Goal: Task Accomplishment & Management: Use online tool/utility

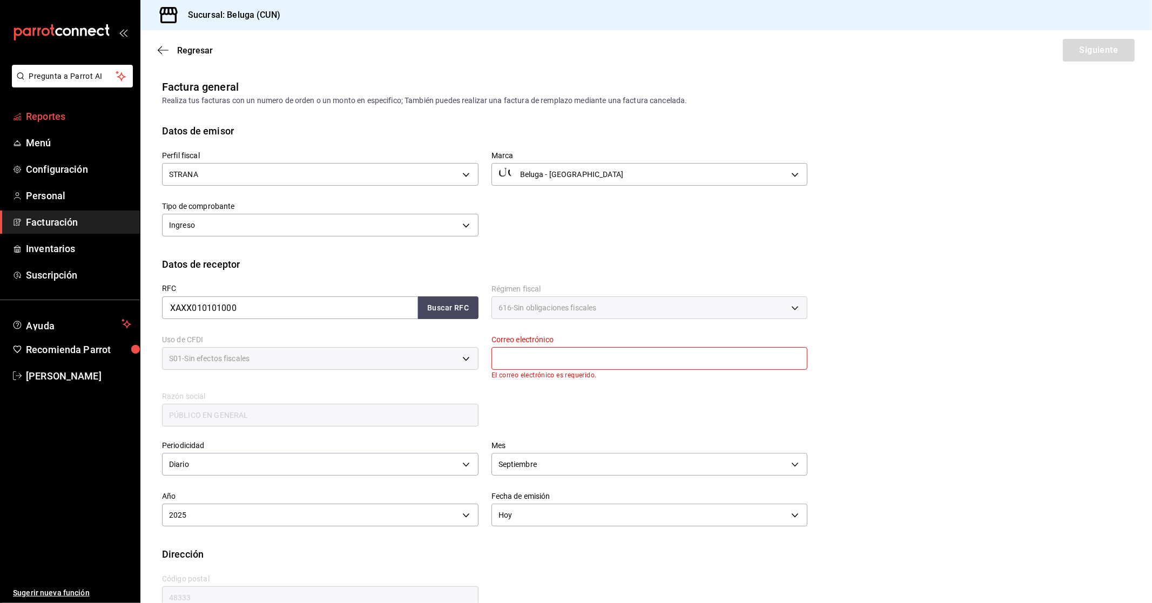
click at [66, 123] on span "Reportes" at bounding box center [78, 116] width 105 height 15
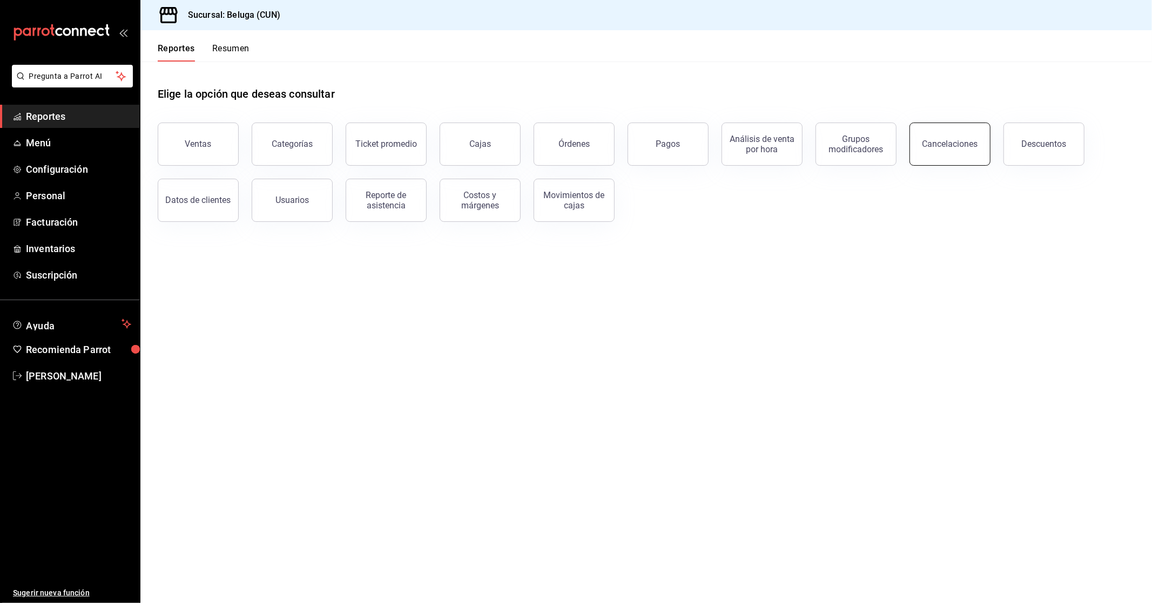
click at [951, 143] on div "Cancelaciones" at bounding box center [951, 144] width 56 height 10
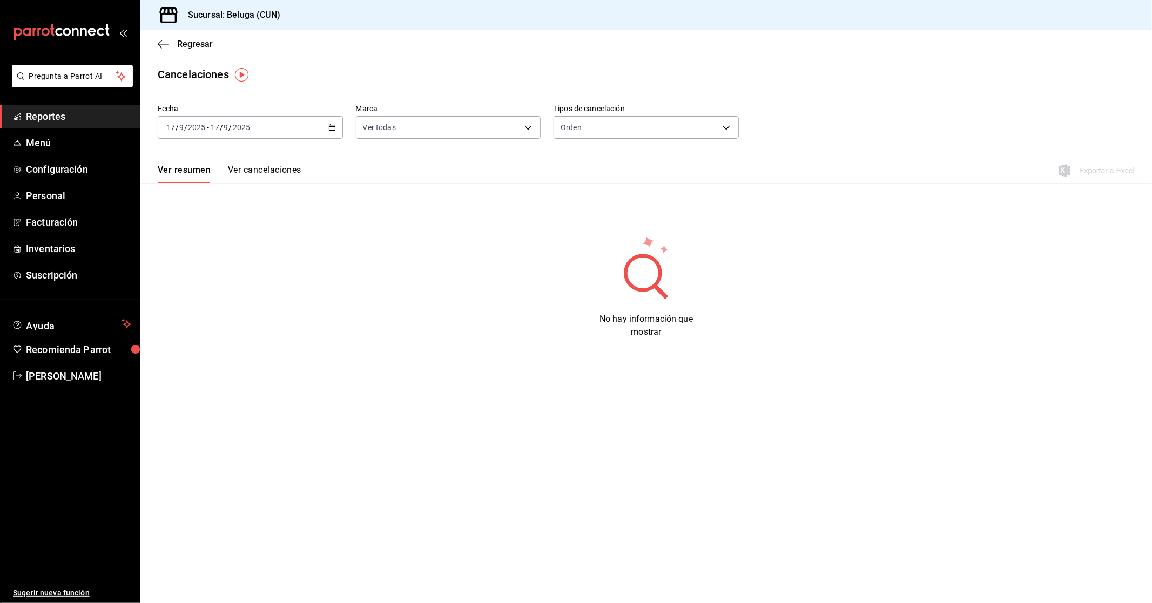
click at [338, 126] on div "[DATE] [DATE] - [DATE] [DATE]" at bounding box center [250, 127] width 185 height 23
click at [196, 282] on span "Rango de fechas" at bounding box center [209, 281] width 84 height 11
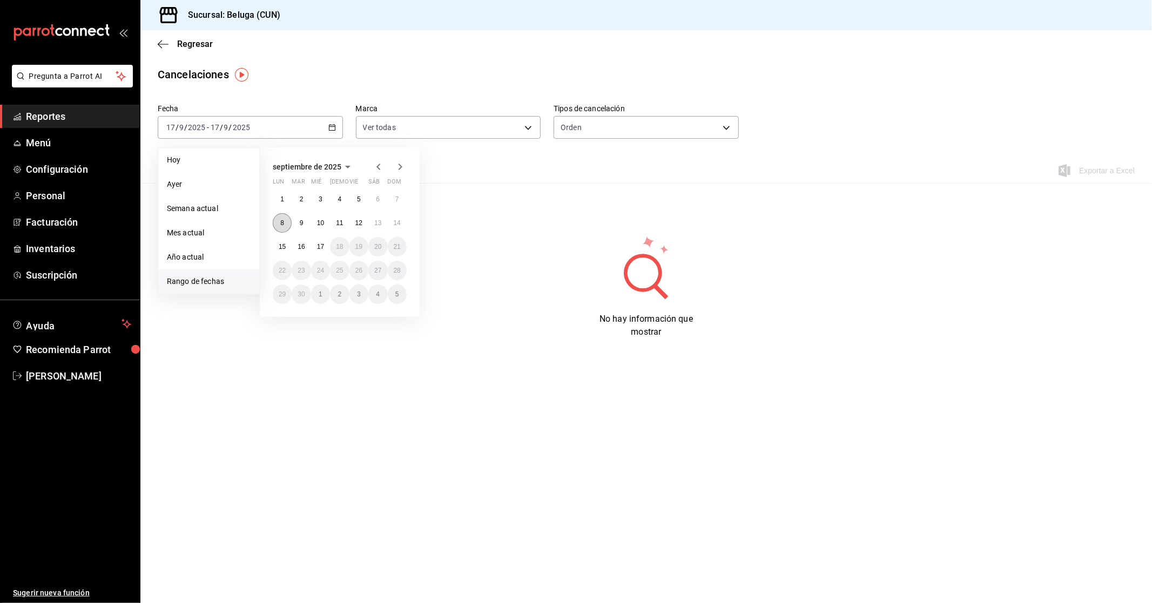
click at [280, 225] on abbr "8" at bounding box center [282, 223] width 4 height 8
click at [400, 224] on abbr "14" at bounding box center [397, 223] width 7 height 8
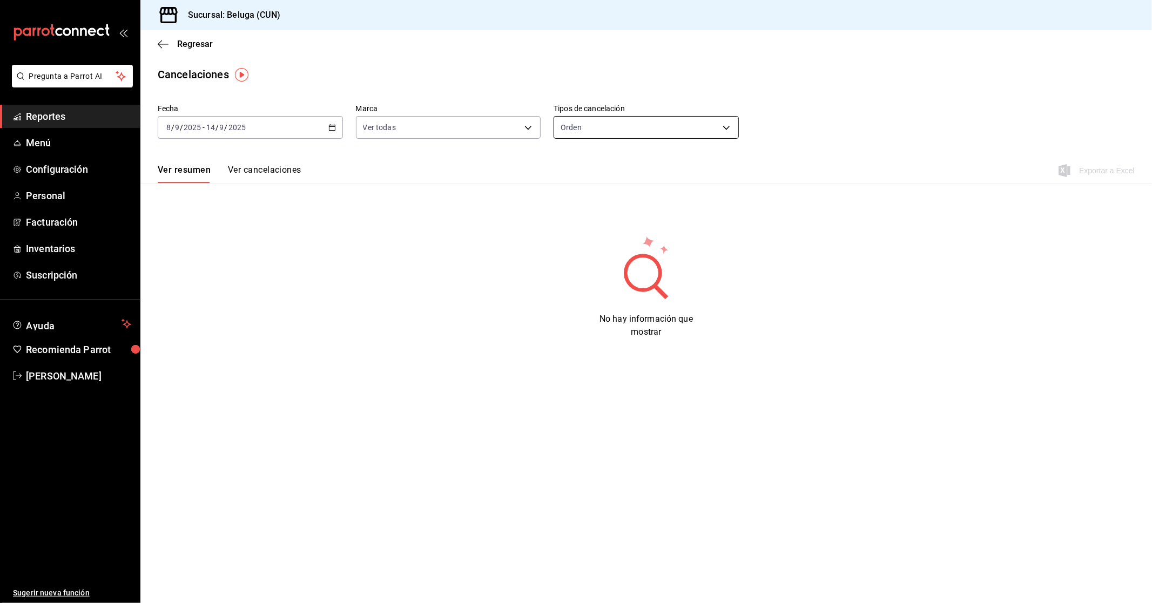
click at [606, 128] on body "Pregunta a Parrot AI Reportes Menú Configuración Personal Facturación Inventari…" at bounding box center [576, 301] width 1152 height 603
click at [435, 241] on div at bounding box center [576, 301] width 1152 height 603
click at [335, 131] on div "[DATE] [DATE] - [DATE] [DATE]" at bounding box center [250, 127] width 185 height 23
click at [553, 226] on div "Fecha [DATE] [DATE] - [DATE] [DATE] Marca Ver todas [object Object] Tipos de ca…" at bounding box center [646, 219] width 1012 height 239
click at [705, 126] on body "Pregunta a Parrot AI Reportes Menú Configuración Personal Facturación Inventari…" at bounding box center [576, 301] width 1152 height 603
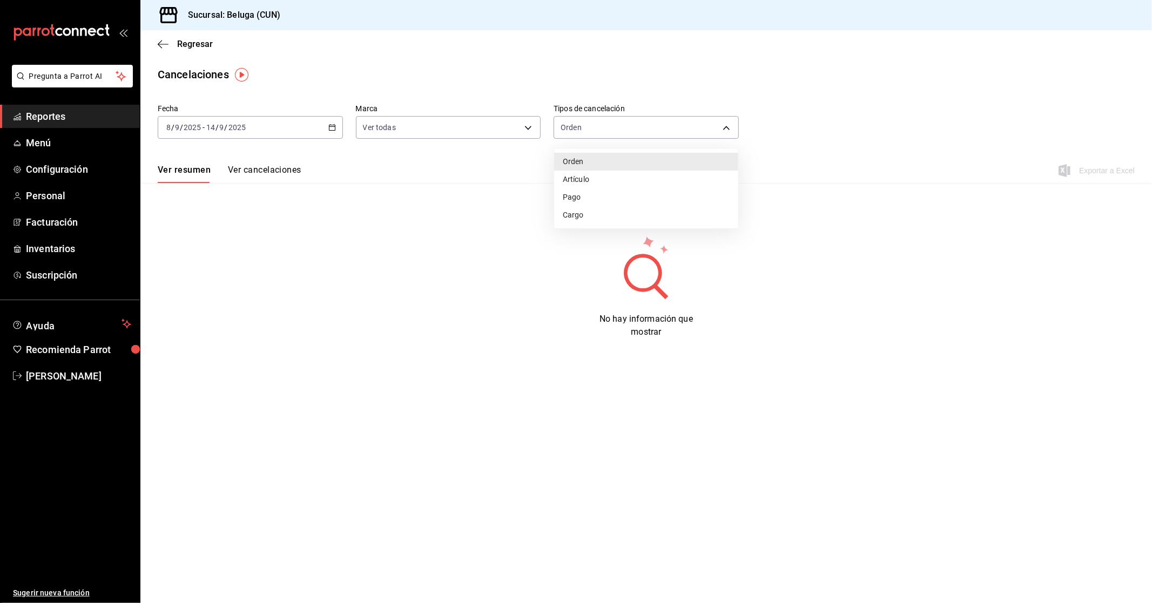
click at [589, 163] on li "Orden" at bounding box center [646, 162] width 184 height 18
click at [602, 128] on body "Pregunta a Parrot AI Reportes Menú Configuración Personal Facturación Inventari…" at bounding box center [576, 301] width 1152 height 603
click at [606, 175] on li "Artículo" at bounding box center [646, 180] width 184 height 18
type input "ORDER_ITEM"
click at [877, 82] on main "Regresar Cancelaciones Fecha [DATE] [DATE] - [DATE] [DATE] Marca Ver todas [obj…" at bounding box center [646, 316] width 1012 height 573
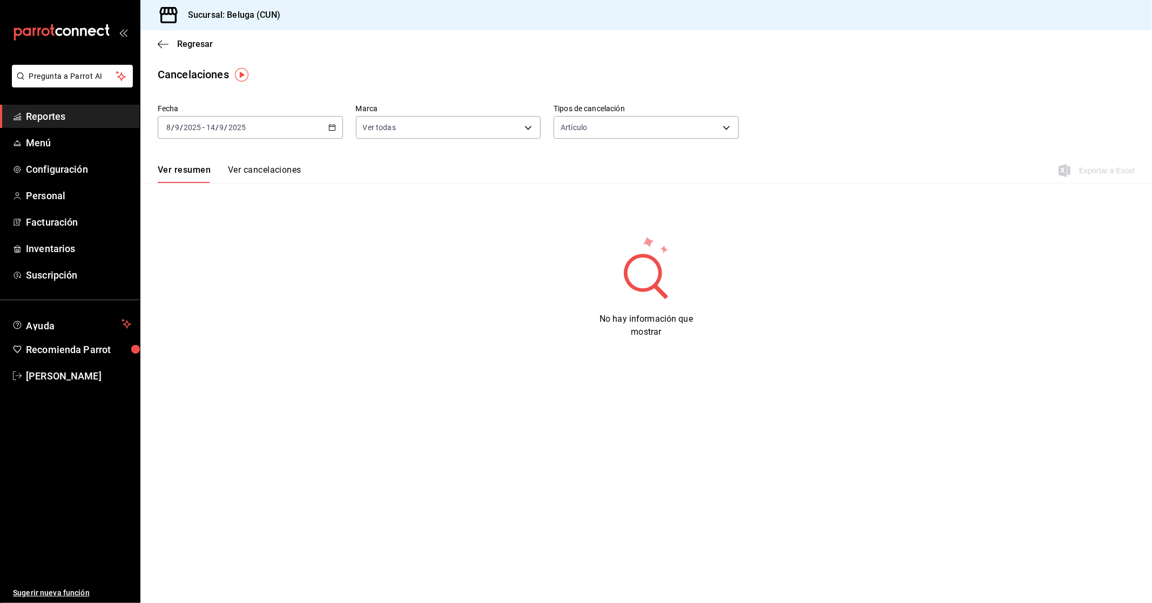
click at [369, 184] on div "Fecha [DATE] [DATE] - [DATE] [DATE] Marca Ver todas [object Object] Tipos de ca…" at bounding box center [646, 219] width 1012 height 239
click at [192, 39] on span "Regresar" at bounding box center [195, 44] width 36 height 10
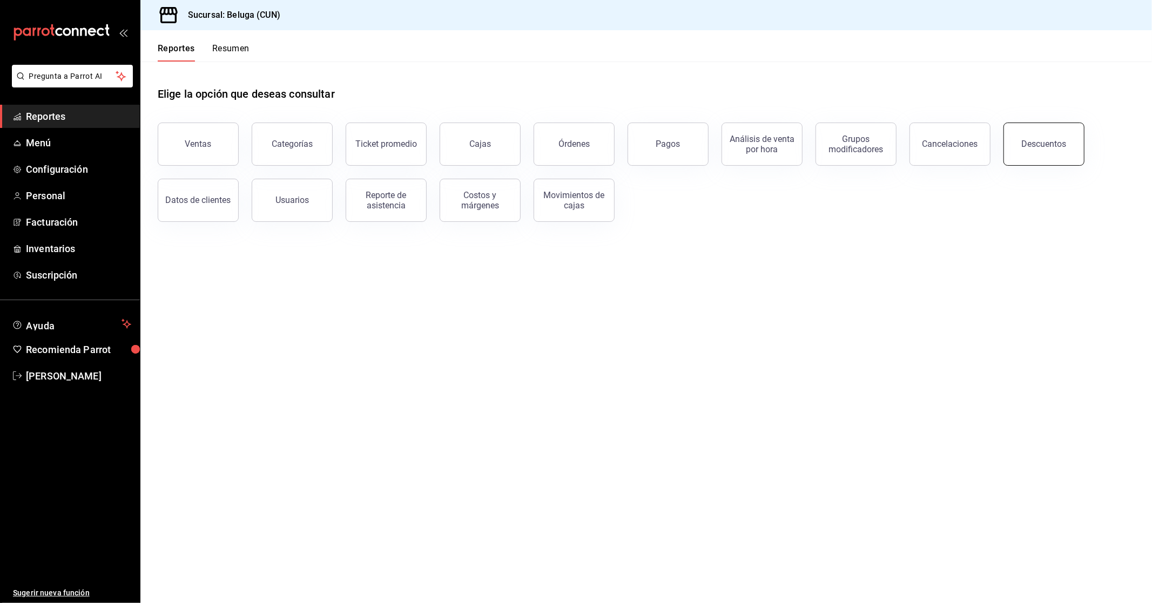
click at [1047, 149] on button "Descuentos" at bounding box center [1044, 144] width 81 height 43
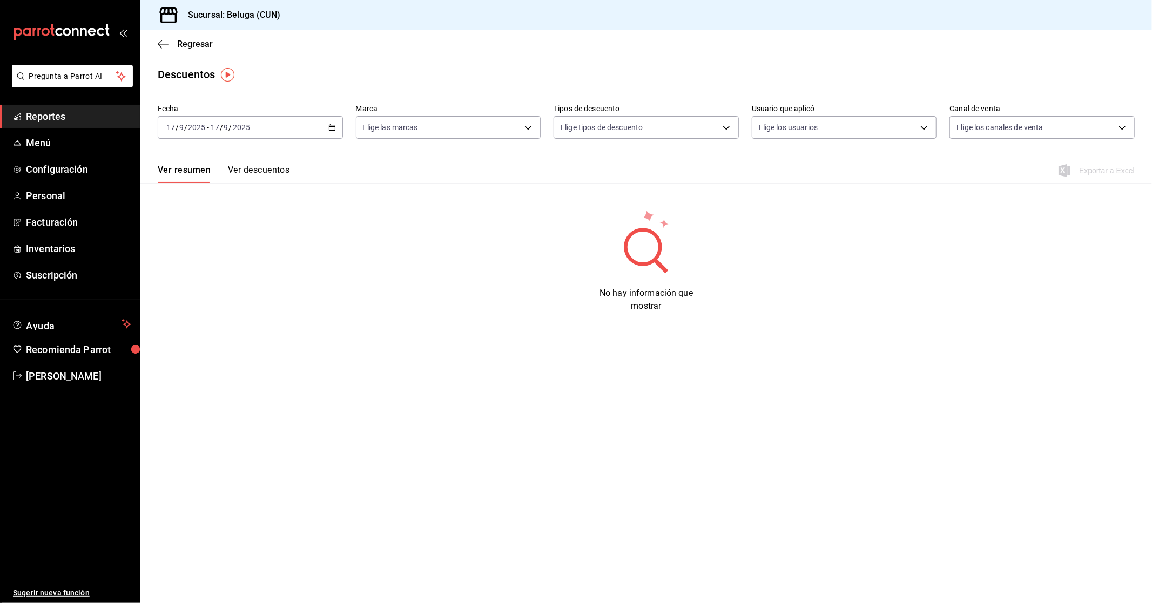
click at [329, 128] on icon "button" at bounding box center [332, 128] width 8 height 8
click at [457, 217] on div "No hay información que mostrar" at bounding box center [646, 261] width 1012 height 104
click at [334, 124] on icon "button" at bounding box center [332, 128] width 8 height 8
click at [235, 275] on li "Rango de fechas" at bounding box center [208, 282] width 101 height 24
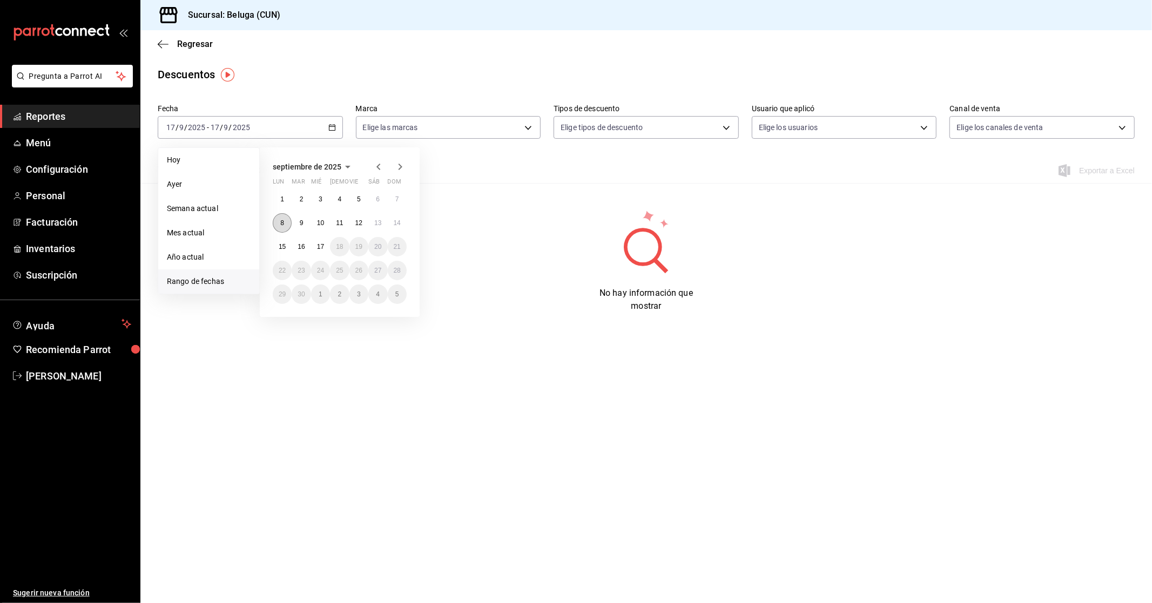
click at [278, 220] on button "8" at bounding box center [282, 222] width 19 height 19
click at [394, 223] on abbr "14" at bounding box center [397, 223] width 7 height 8
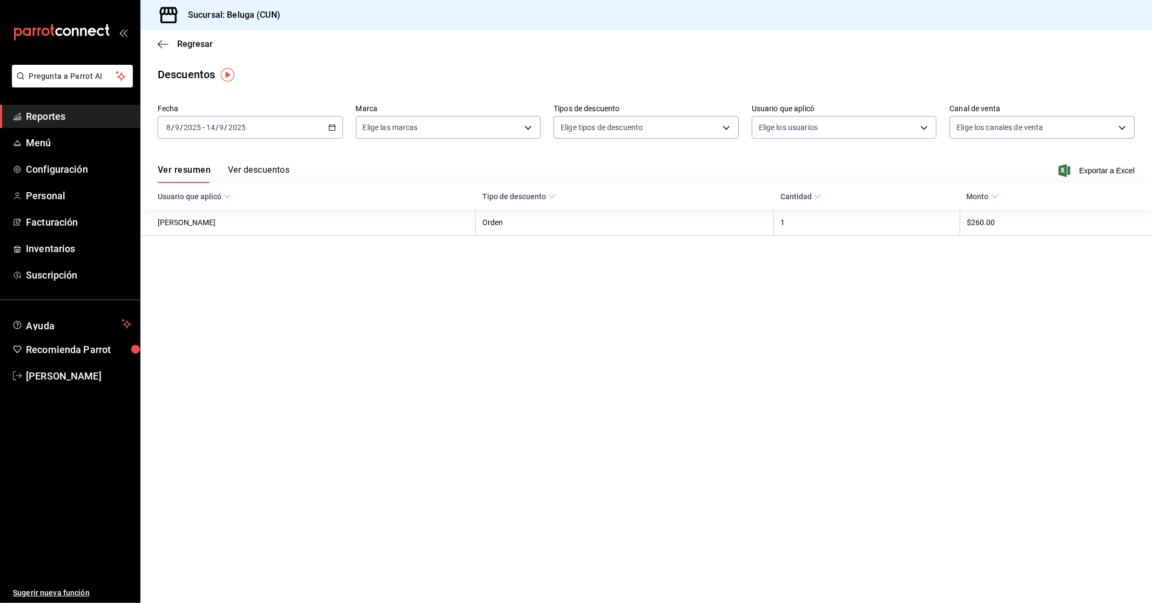
click at [424, 307] on main "Regresar Descuentos Fecha [DATE] [DATE] - [DATE] [DATE] Marca Elige las marcas …" at bounding box center [646, 316] width 1012 height 573
click at [251, 165] on button "Ver descuentos" at bounding box center [259, 174] width 62 height 18
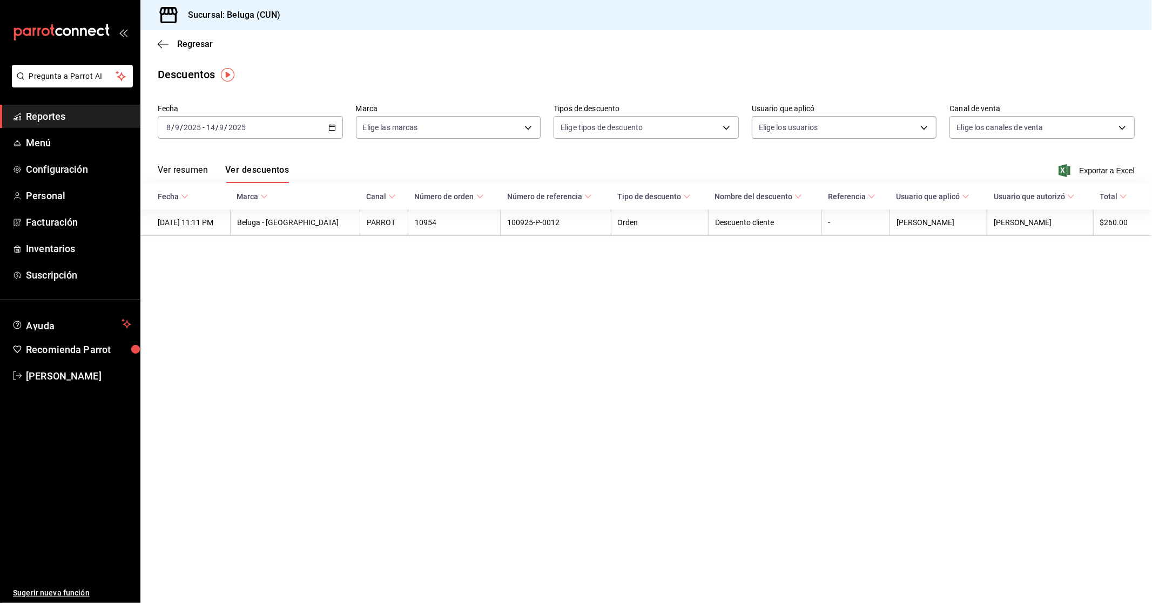
click at [1099, 174] on span "Exportar a Excel" at bounding box center [1098, 170] width 74 height 13
click at [201, 174] on button "Ver resumen" at bounding box center [183, 174] width 50 height 18
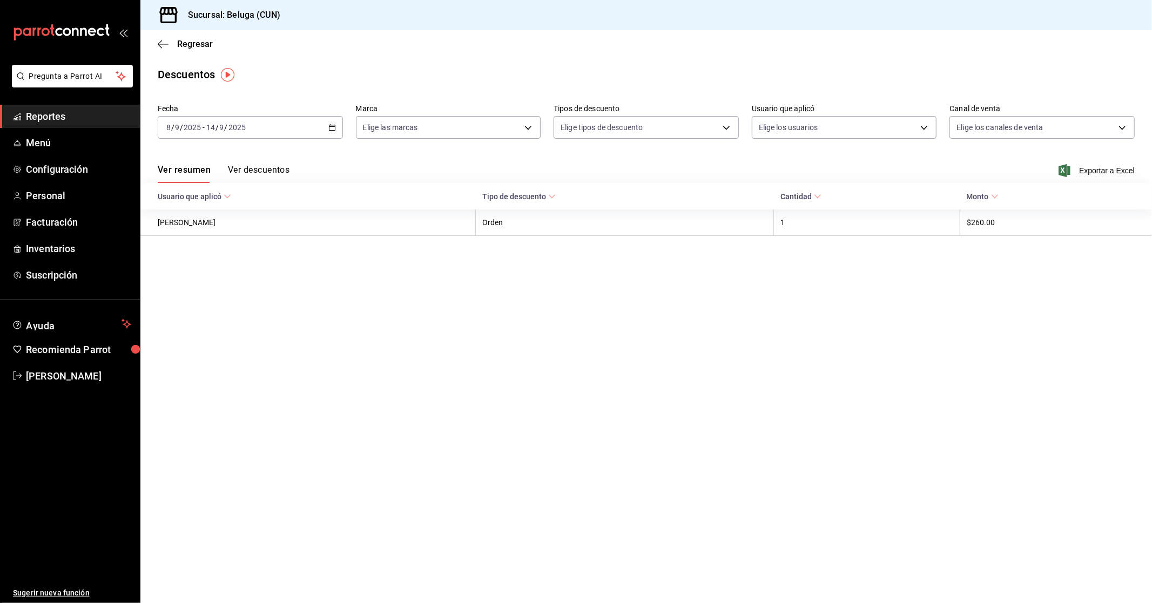
click at [263, 164] on div "Ver resumen Ver descuentos Exportar a Excel" at bounding box center [646, 167] width 1012 height 31
click at [258, 168] on button "Ver descuentos" at bounding box center [259, 174] width 62 height 18
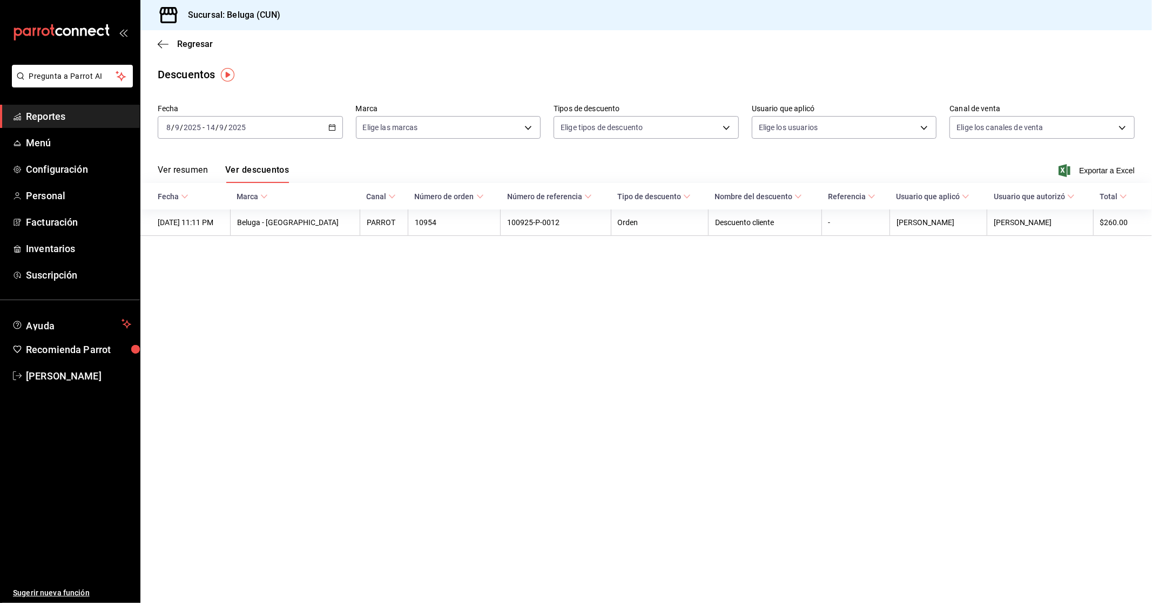
click at [191, 167] on button "Ver resumen" at bounding box center [183, 174] width 50 height 18
